Goal: Task Accomplishment & Management: Use online tool/utility

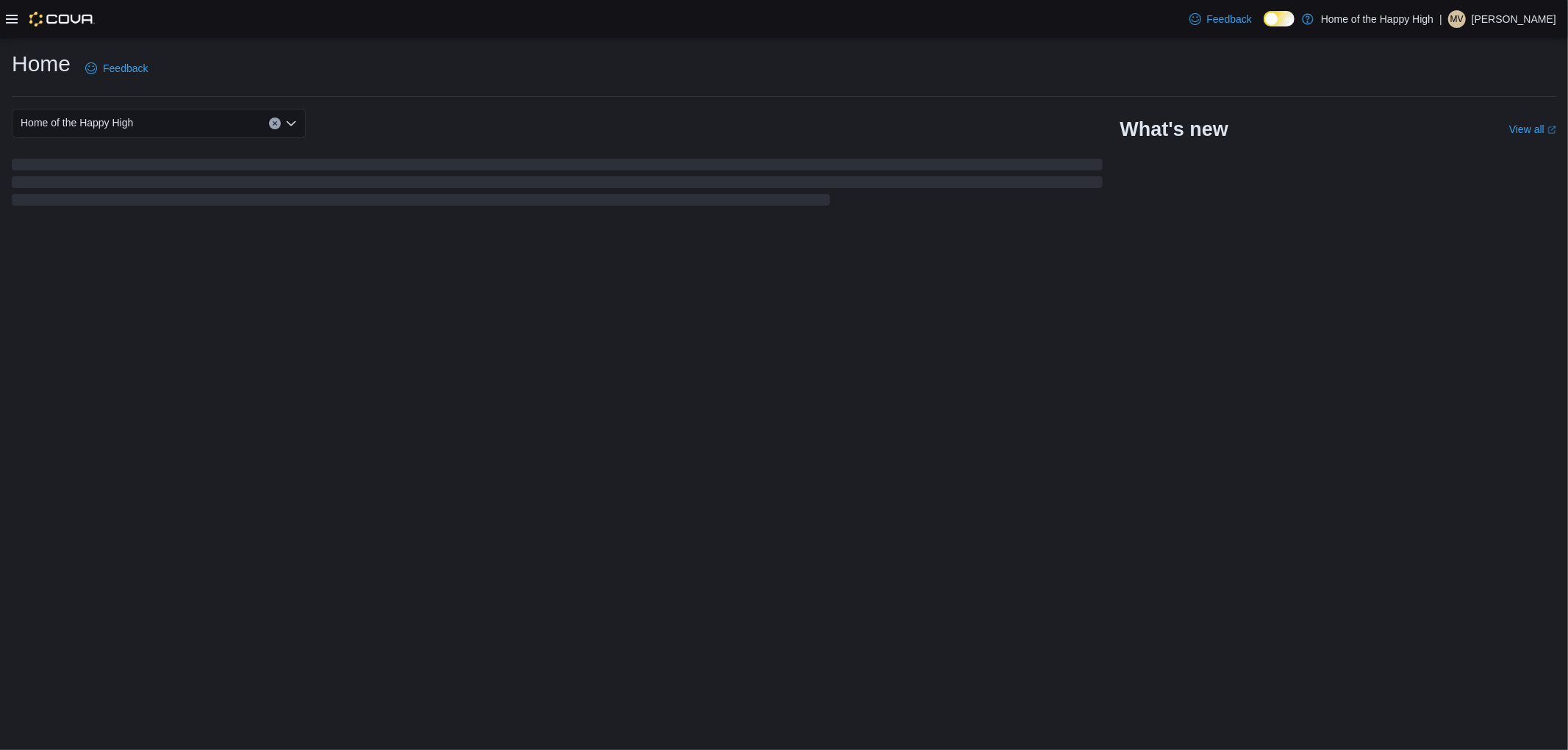
click at [6, 23] on icon at bounding box center [12, 19] width 12 height 12
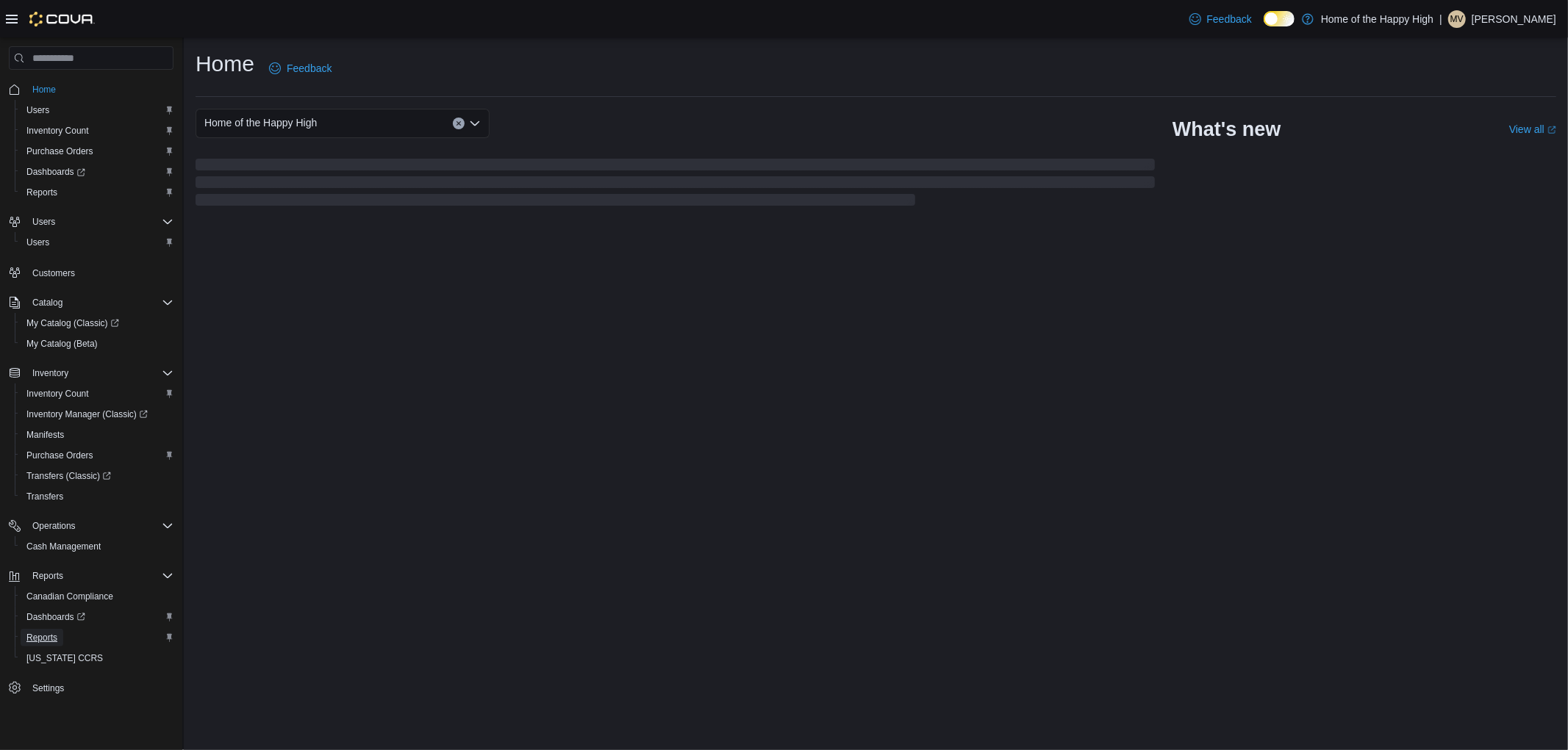
click at [53, 633] on span "Reports" at bounding box center [41, 638] width 31 height 12
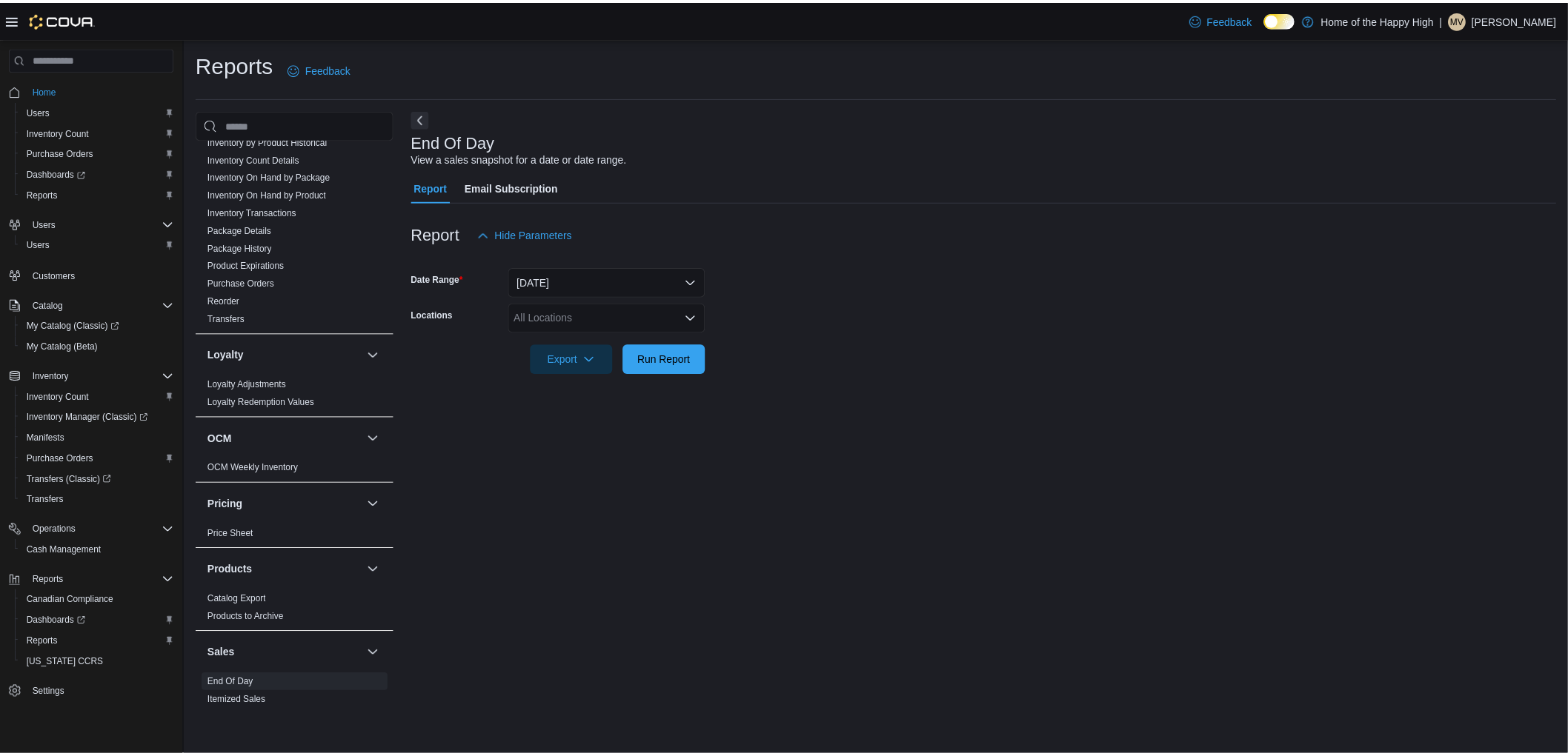
scroll to position [493, 0]
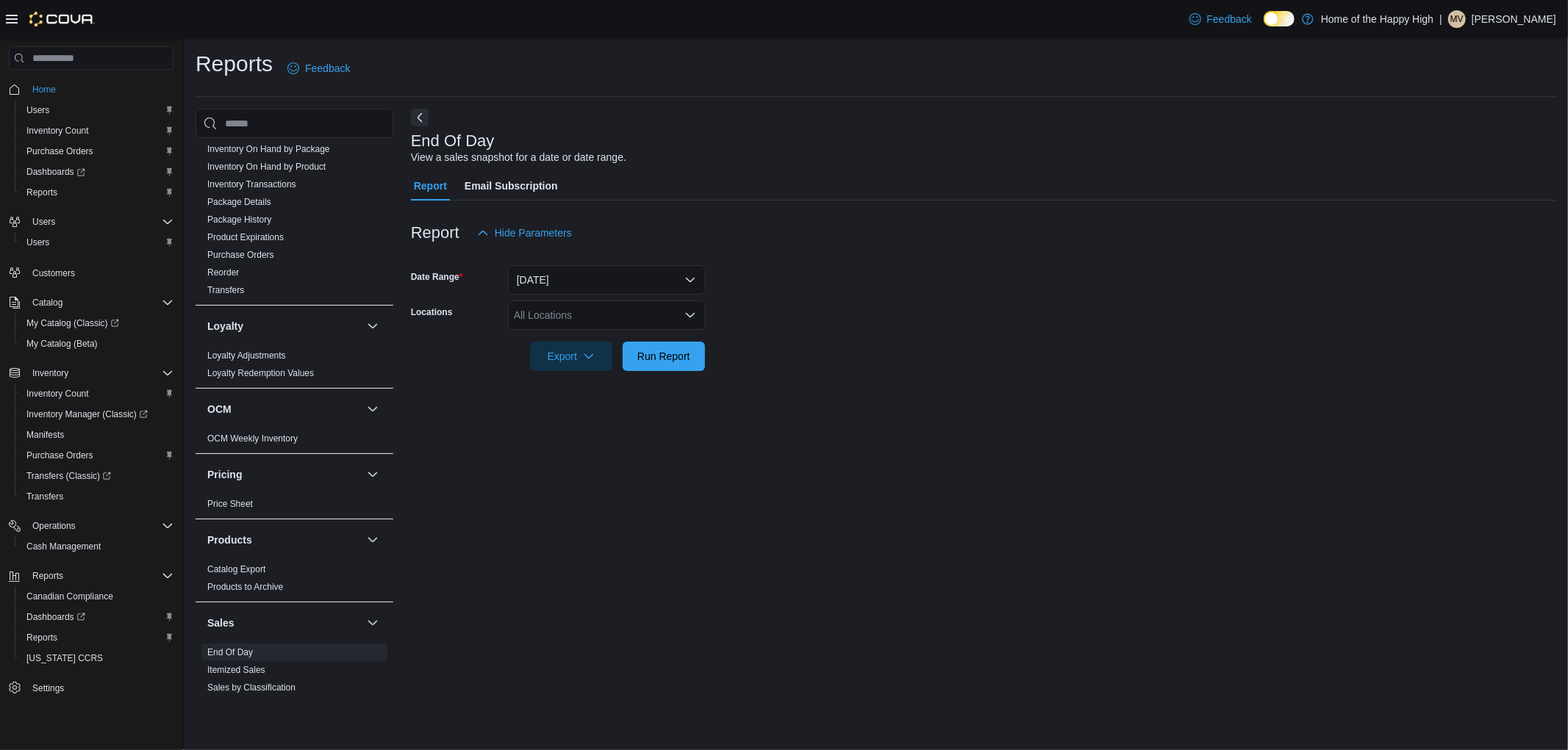
click at [547, 314] on div "All Locations" at bounding box center [606, 315] width 197 height 29
type input "***"
click at [630, 382] on span "Whitehorse - [GEOGRAPHIC_DATA] - Fire & Flower" at bounding box center [688, 383] width 239 height 15
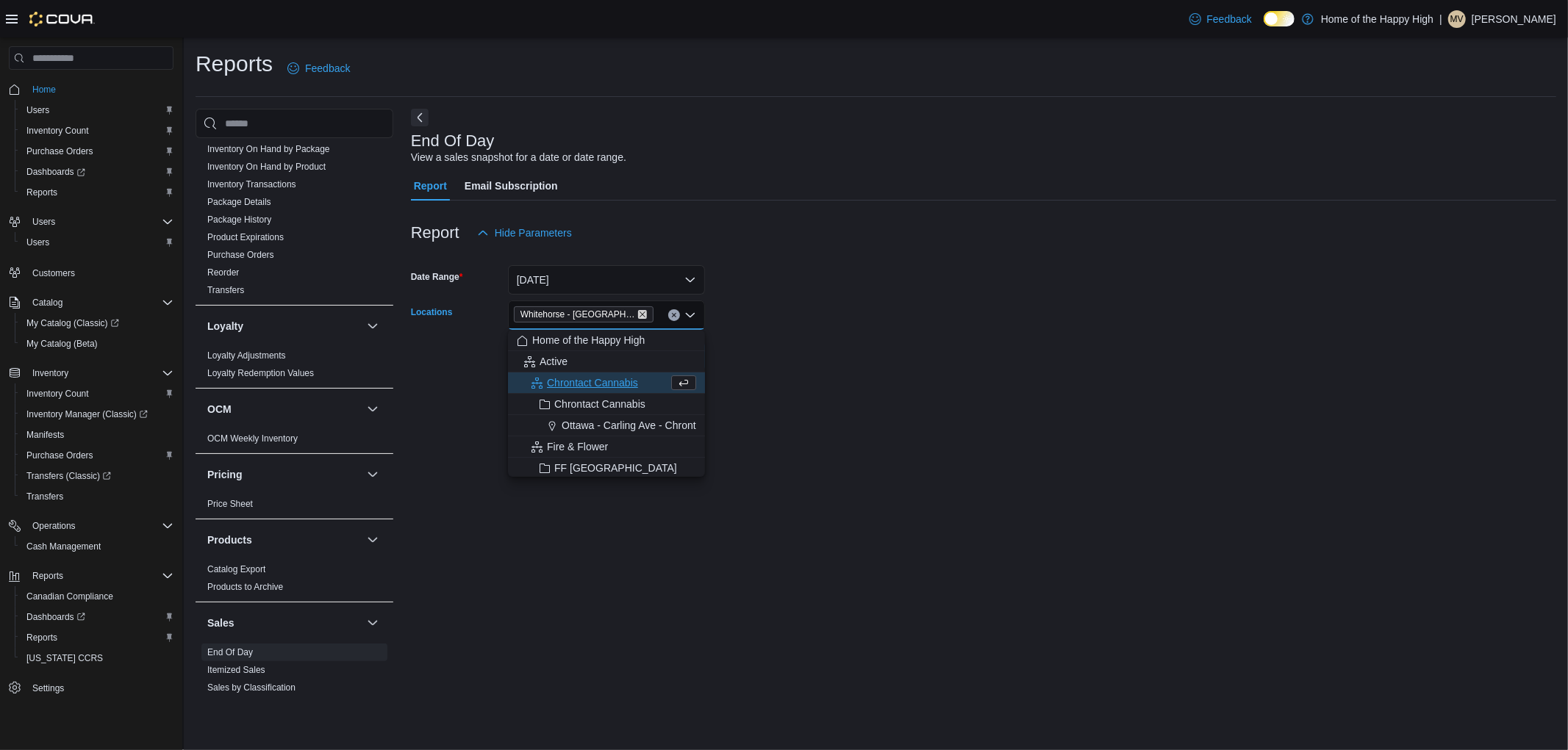
click at [638, 318] on icon "Remove Whitehorse - Chilkoot Centre - Fire & Flower from selection in this group" at bounding box center [642, 315] width 9 height 9
click at [636, 318] on div "All Locations" at bounding box center [606, 315] width 197 height 29
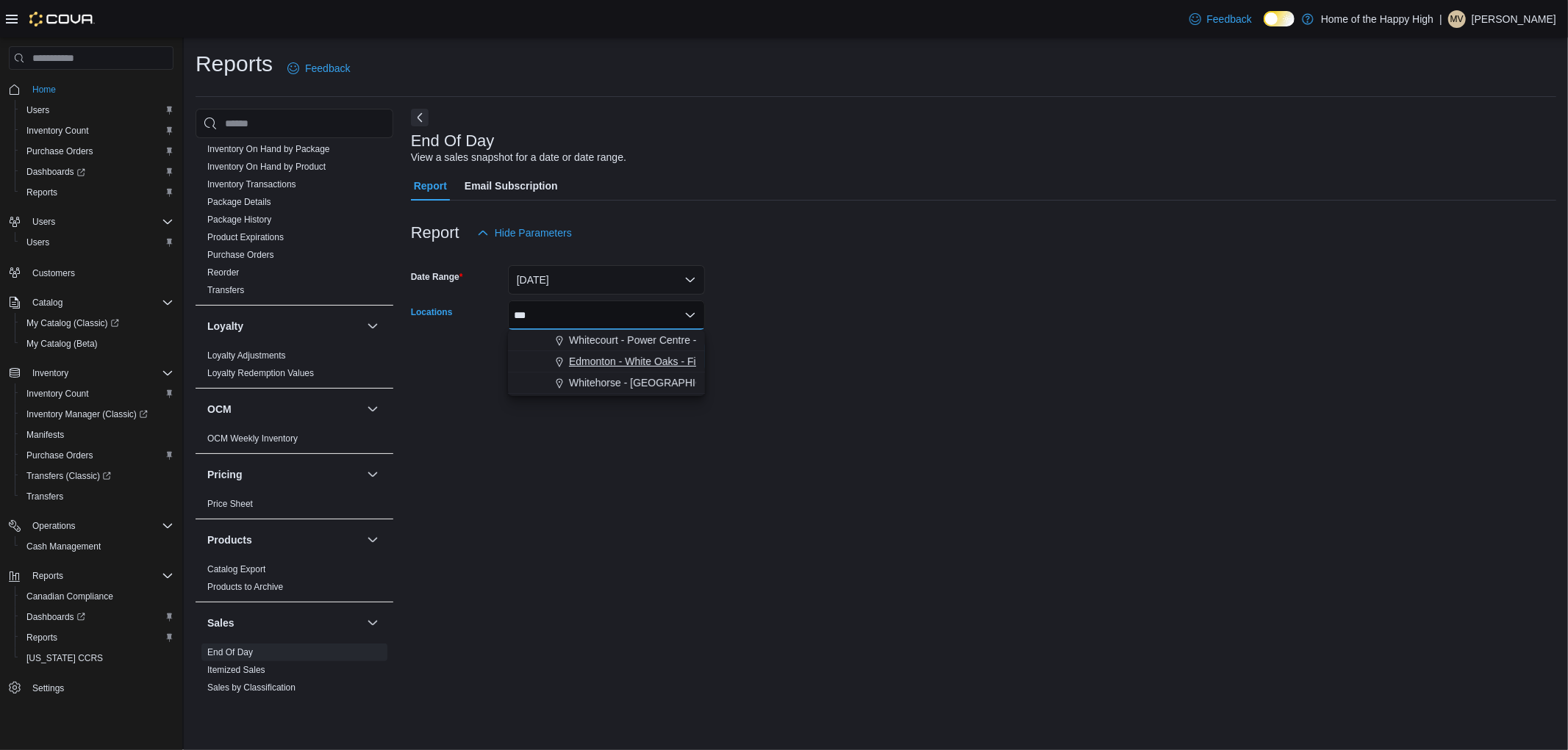
type input "***"
click at [623, 358] on span "Edmonton - White Oaks - Fire & Flower" at bounding box center [658, 362] width 179 height 15
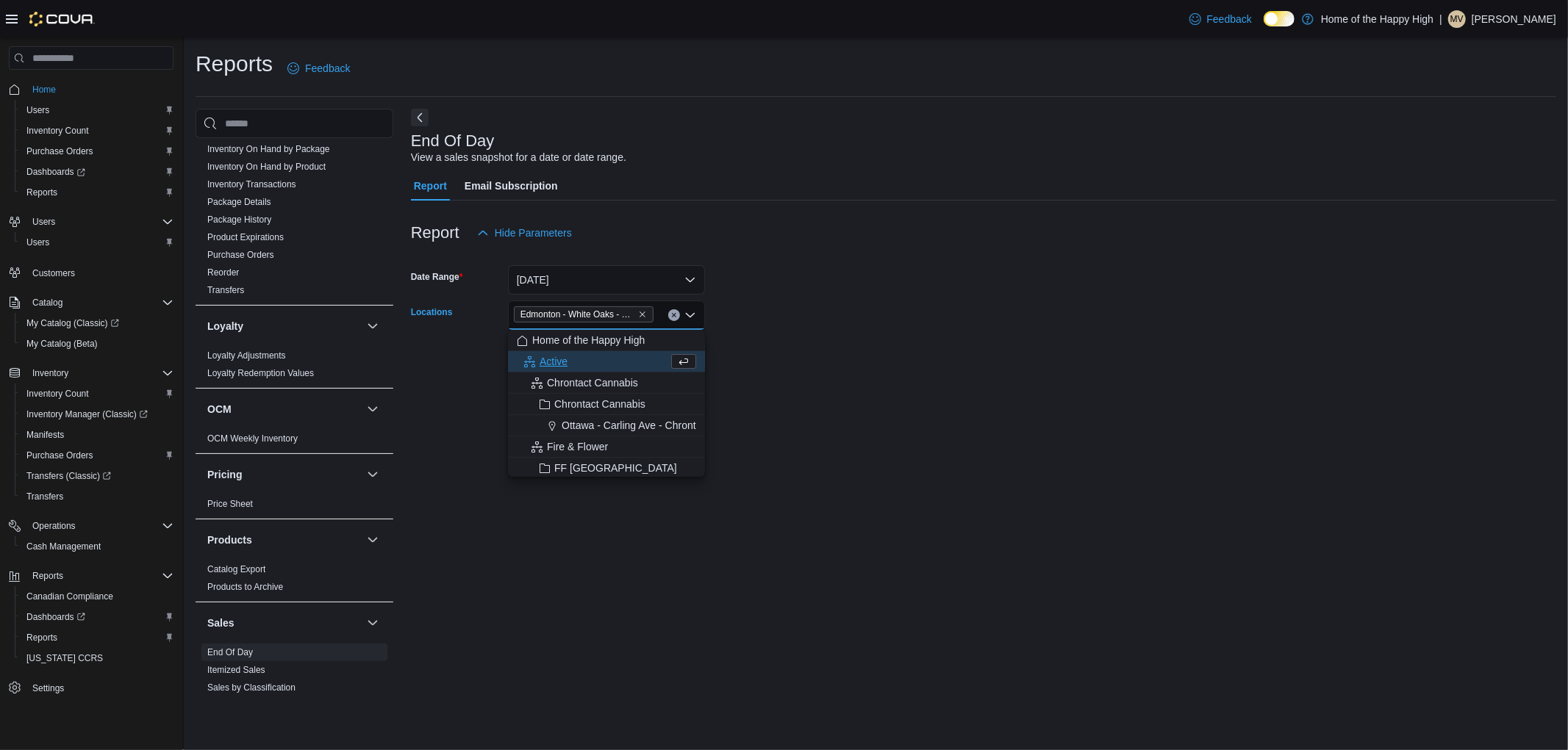
click at [815, 296] on form "Date Range [DATE] Locations [GEOGRAPHIC_DATA] - [GEOGRAPHIC_DATA] - Fire & Flow…" at bounding box center [983, 309] width 1145 height 124
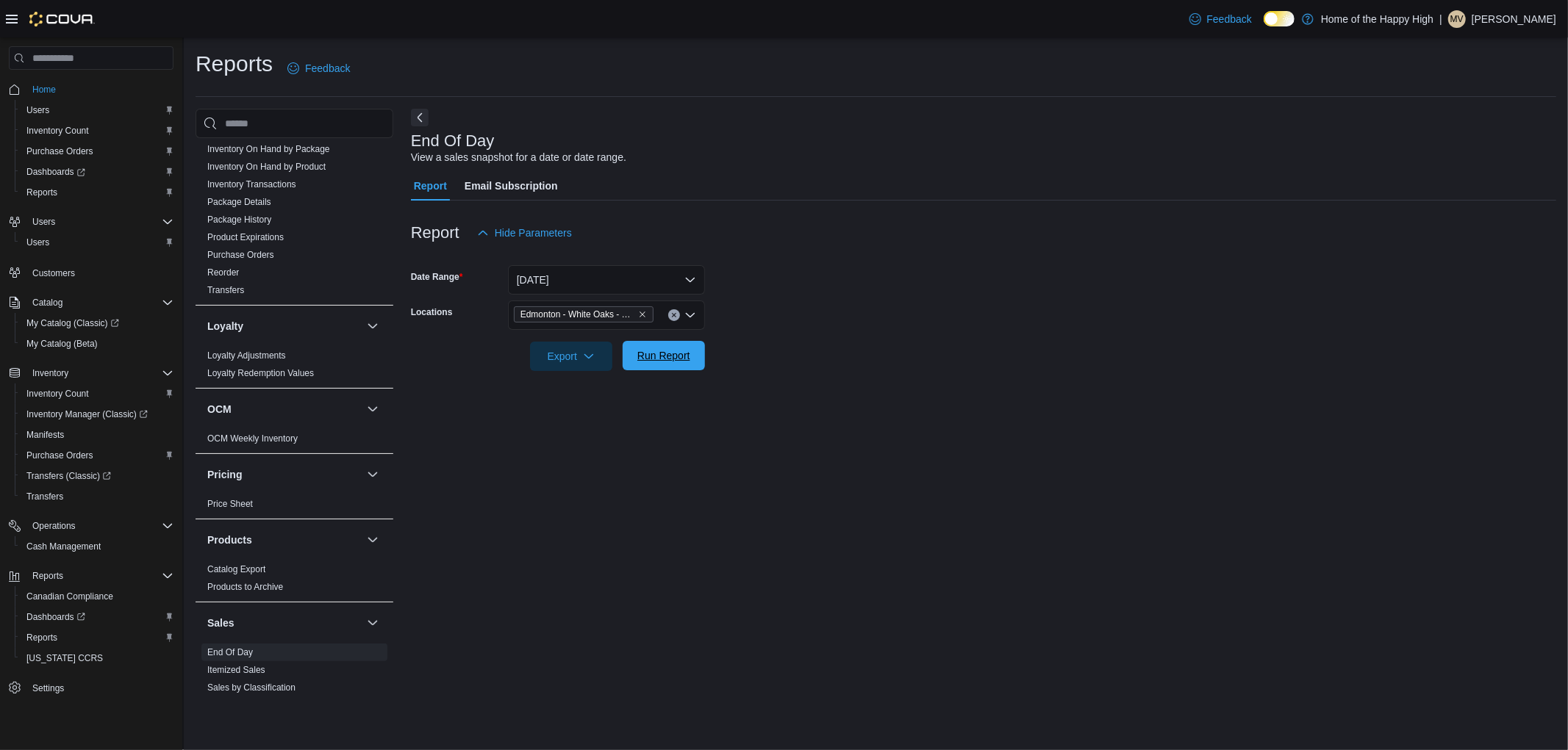
click at [649, 350] on span "Run Report" at bounding box center [663, 356] width 53 height 15
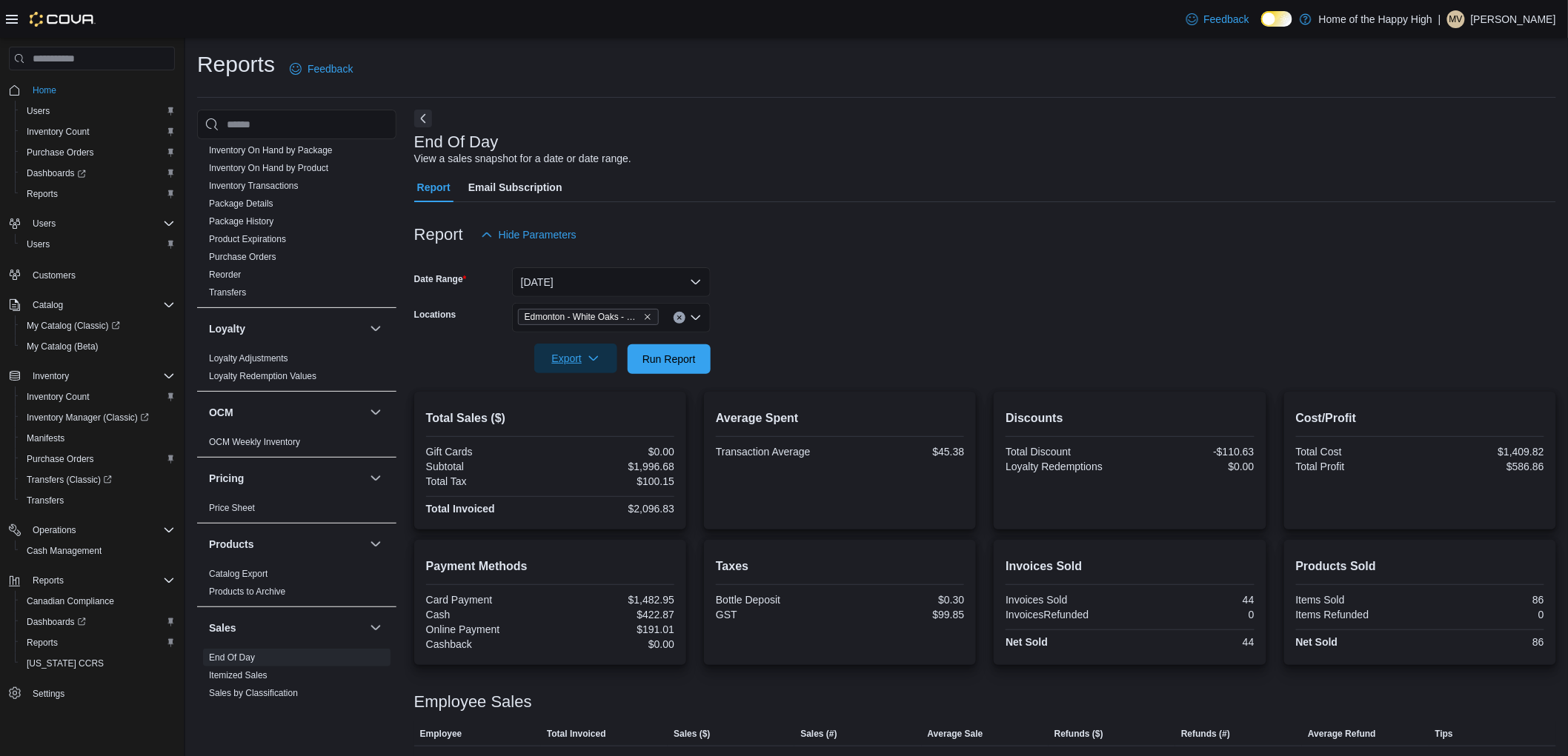
click at [595, 356] on icon "button" at bounding box center [594, 359] width 12 height 12
click at [575, 417] on span "Export to Pdf" at bounding box center [578, 418] width 66 height 12
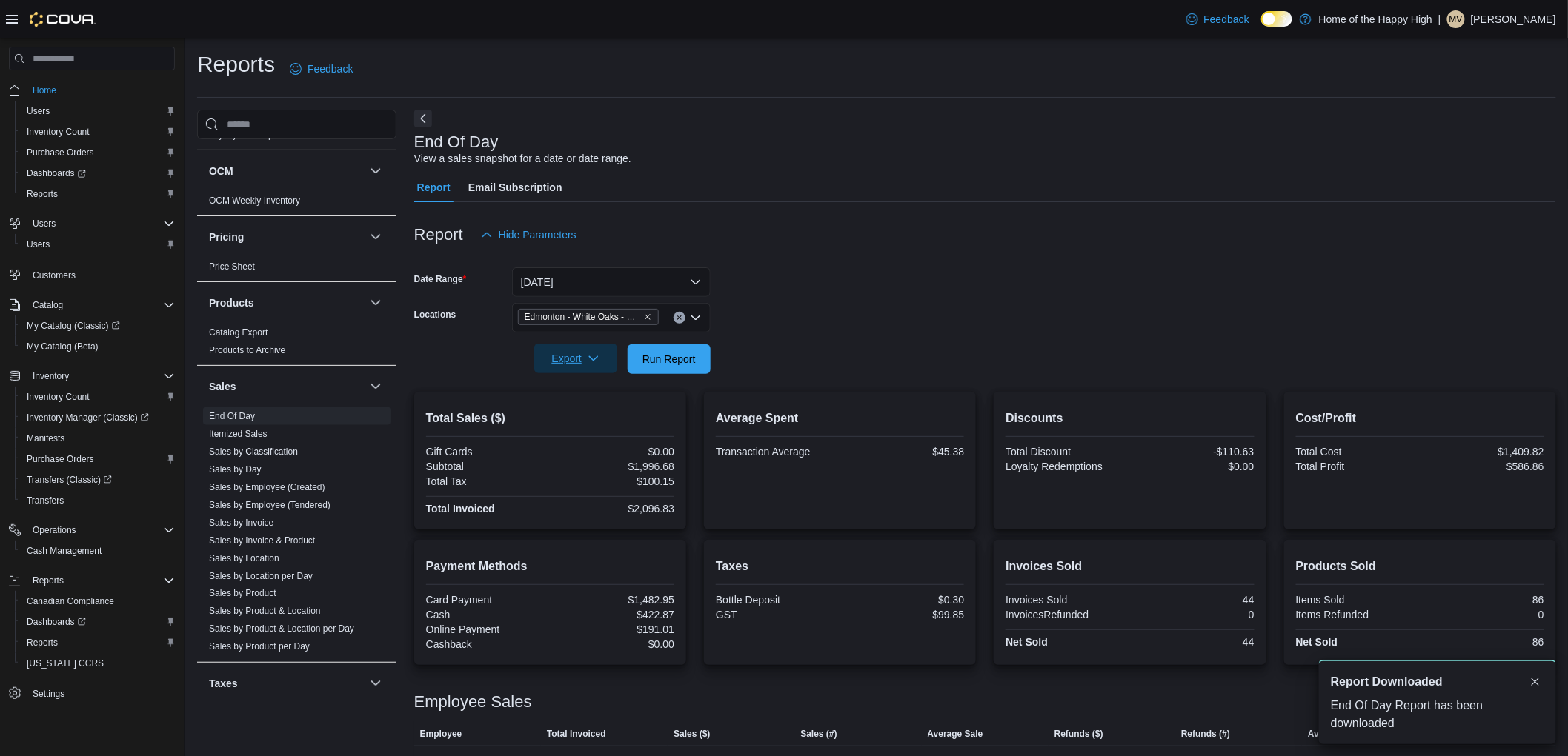
scroll to position [791, 0]
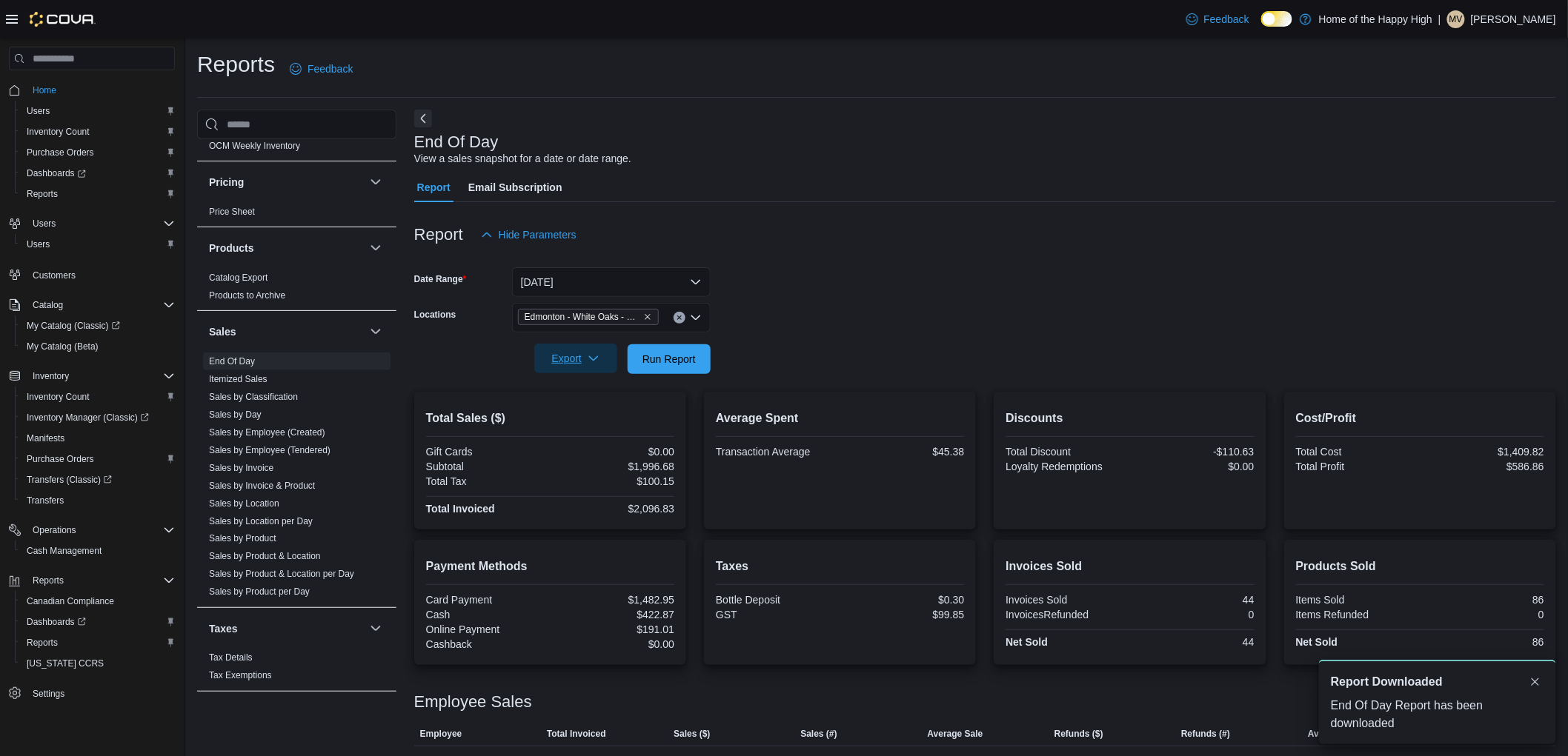
drag, startPoint x: 246, startPoint y: 418, endPoint x: 732, endPoint y: 267, distance: 508.9
click at [246, 418] on link "Sales by Day" at bounding box center [236, 415] width 53 height 11
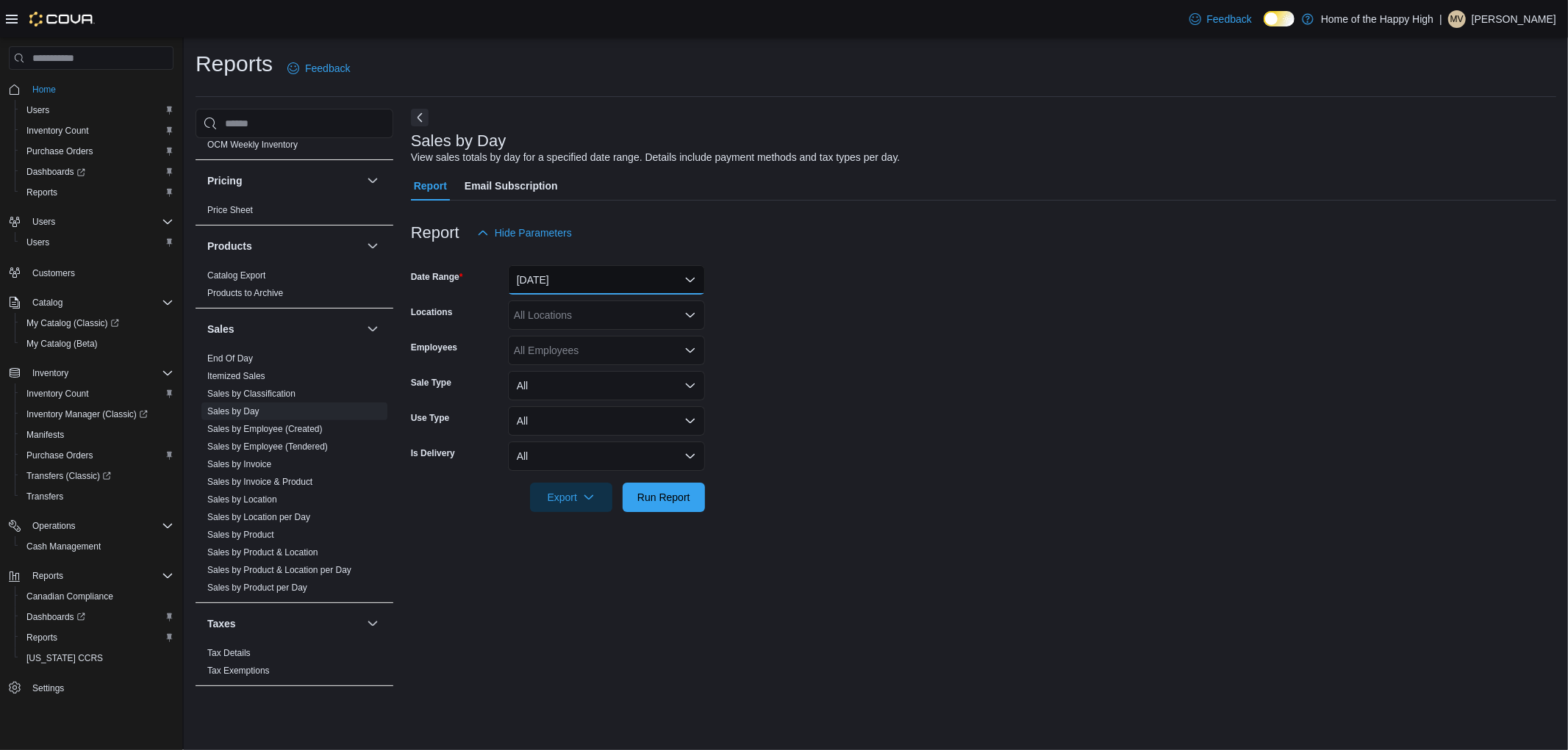
click at [557, 287] on button "[DATE]" at bounding box center [606, 279] width 197 height 29
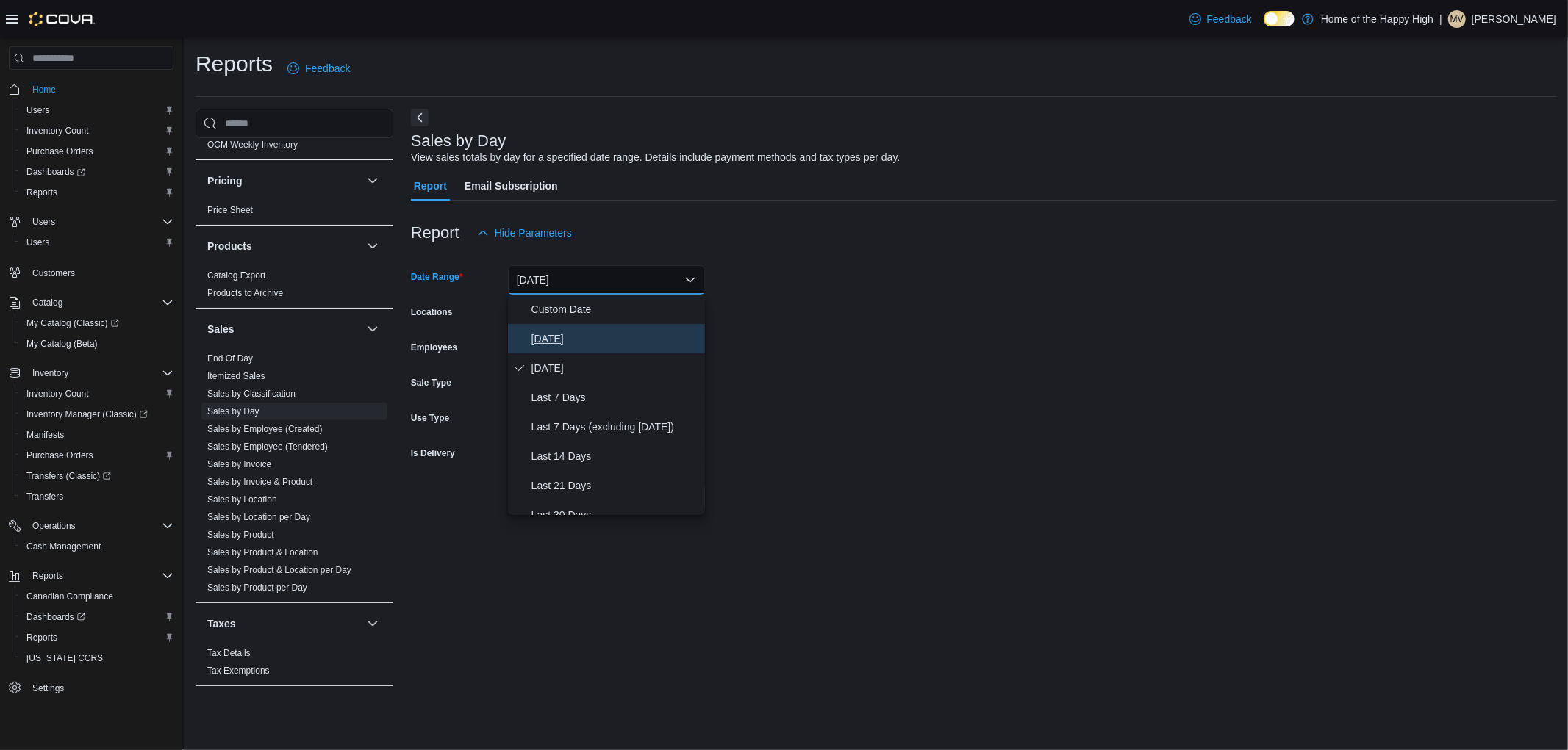
click at [537, 330] on span "[DATE]" at bounding box center [615, 339] width 168 height 18
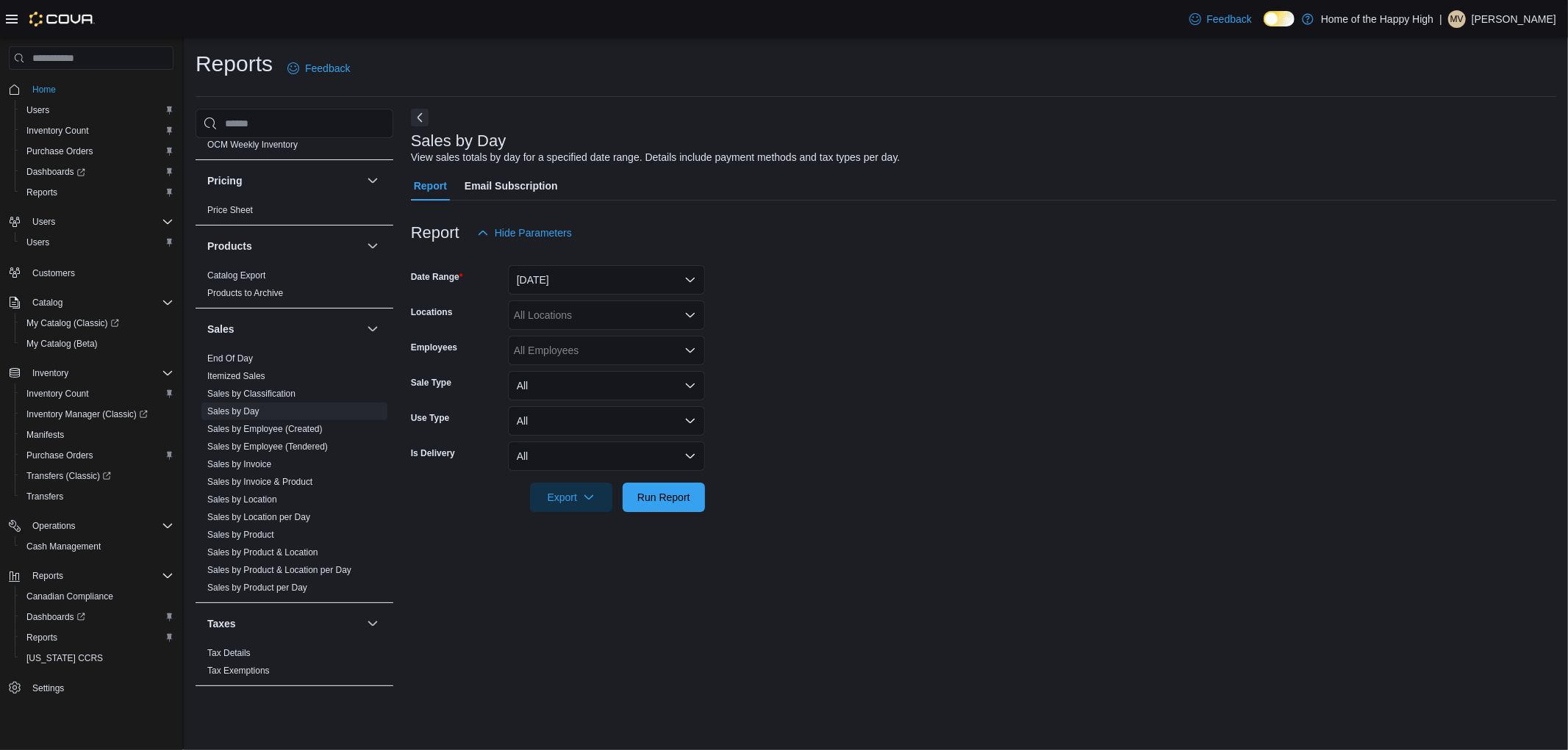
click at [543, 315] on div "All Locations" at bounding box center [606, 315] width 197 height 29
type input "**"
click at [654, 359] on span "Edmonton - White Oaks - Fire & Flower" at bounding box center [658, 362] width 179 height 15
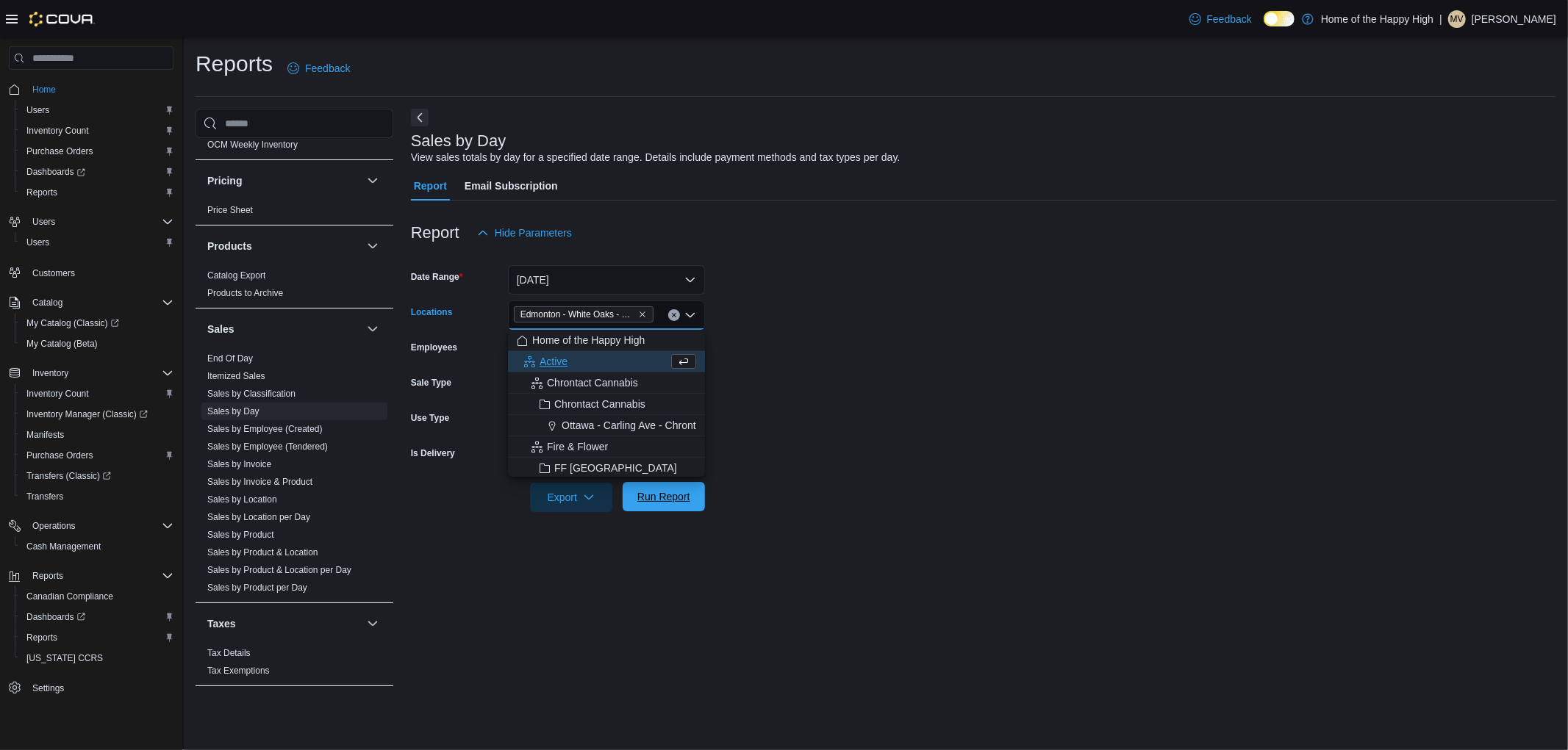
click at [696, 497] on span "Run Report" at bounding box center [664, 496] width 64 height 29
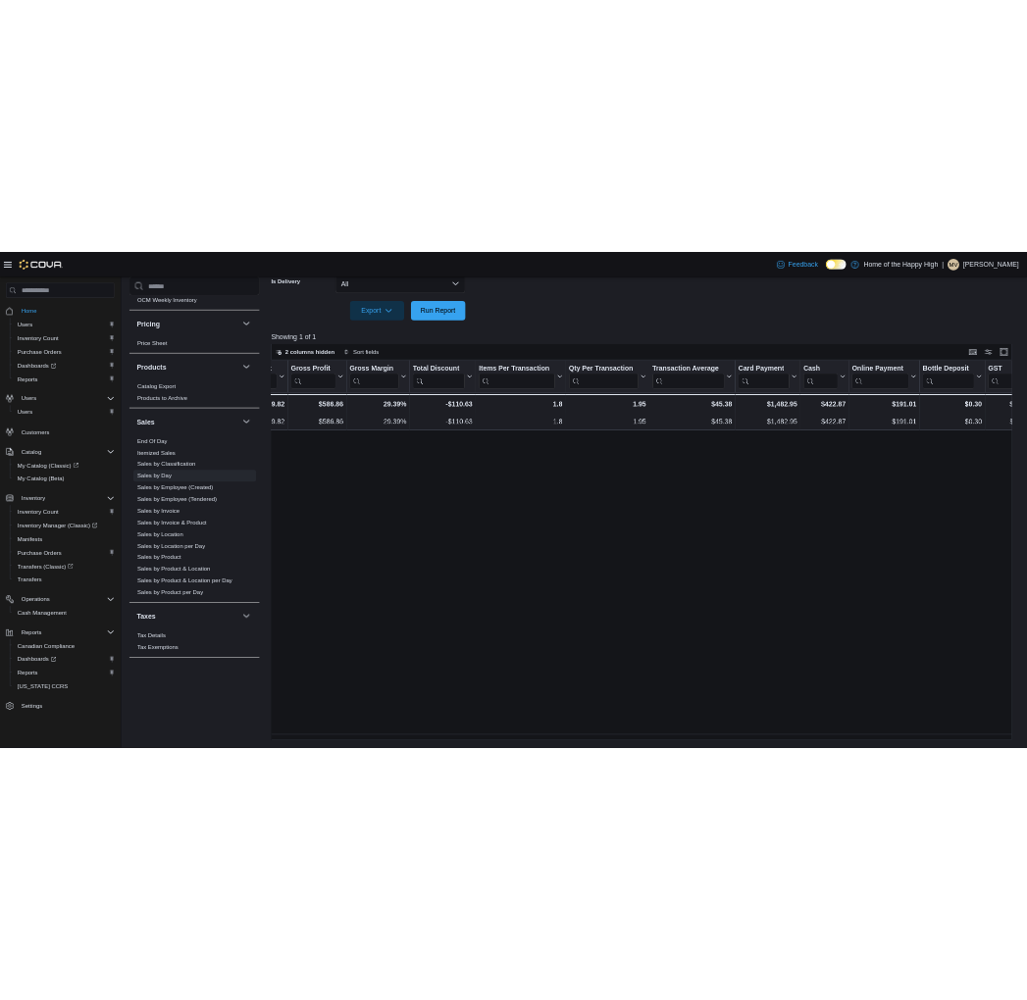
scroll to position [0, 1241]
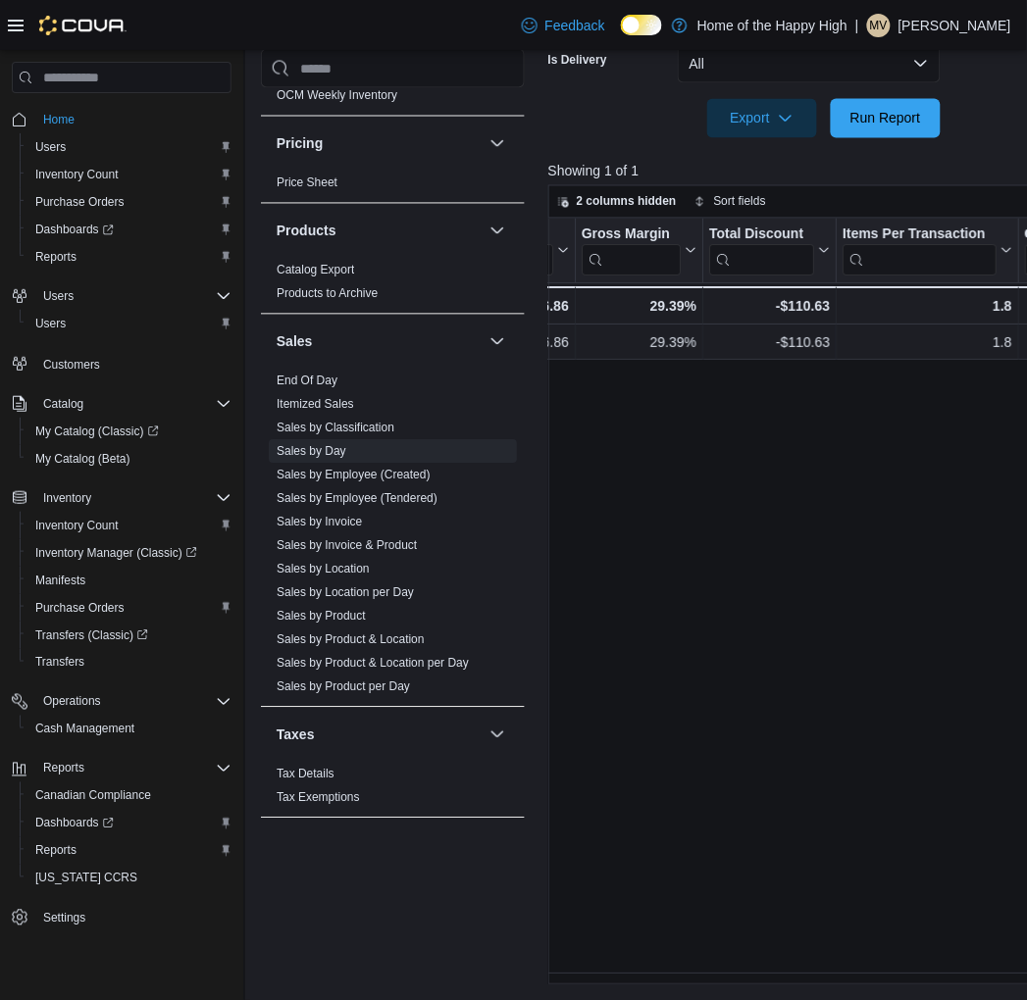
click at [975, 25] on p "[PERSON_NAME]" at bounding box center [954, 26] width 113 height 24
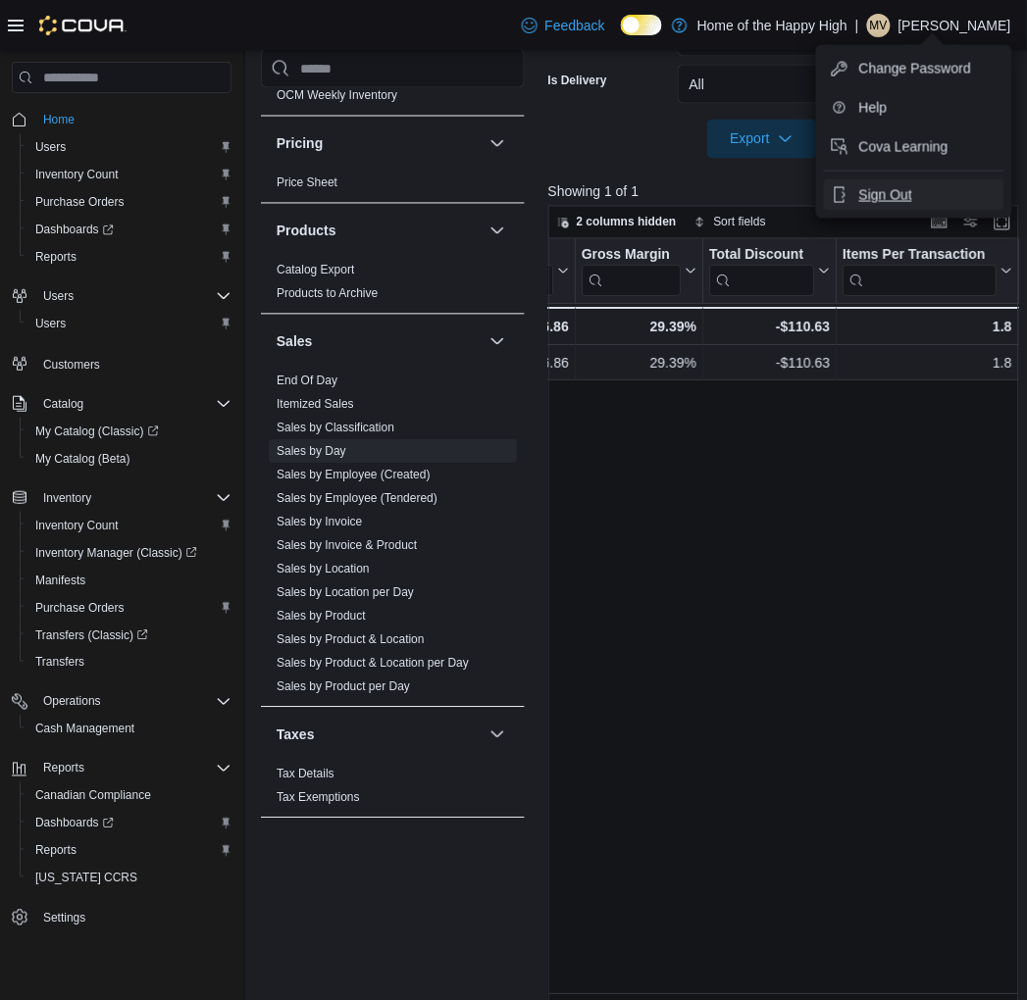
drag, startPoint x: 902, startPoint y: 187, endPoint x: 877, endPoint y: 183, distance: 25.8
click at [902, 187] on span "Sign Out" at bounding box center [885, 195] width 53 height 20
